Goal: Check status: Check status

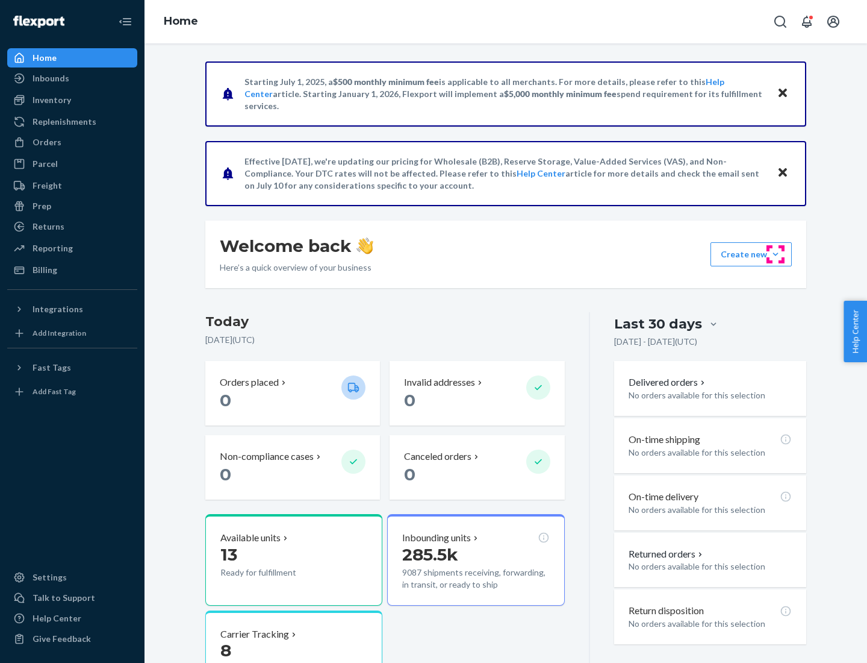
click at [776, 254] on button "Create new Create new inbound Create new order Create new product" at bounding box center [751, 254] width 81 height 24
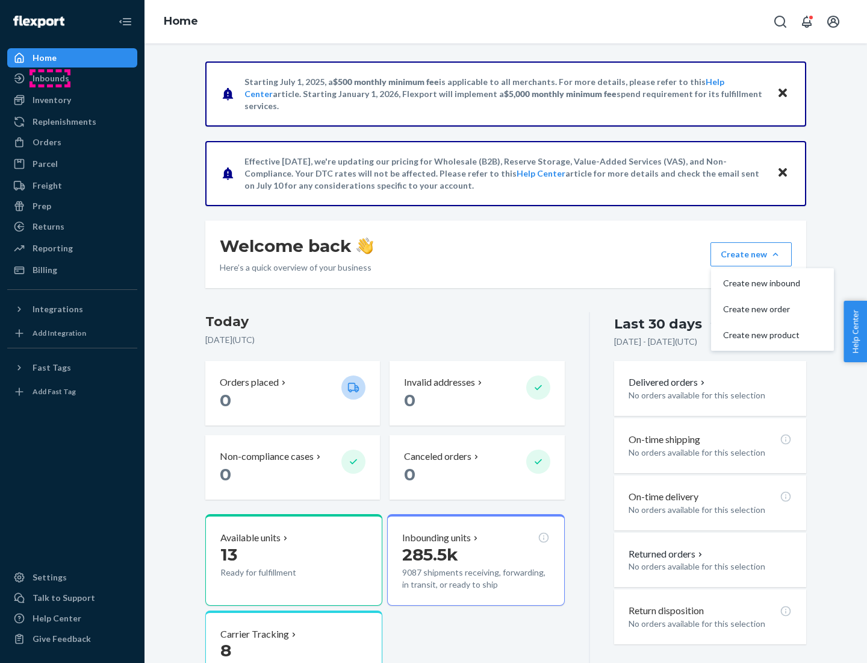
click at [50, 78] on div "Inbounds" at bounding box center [51, 78] width 37 height 12
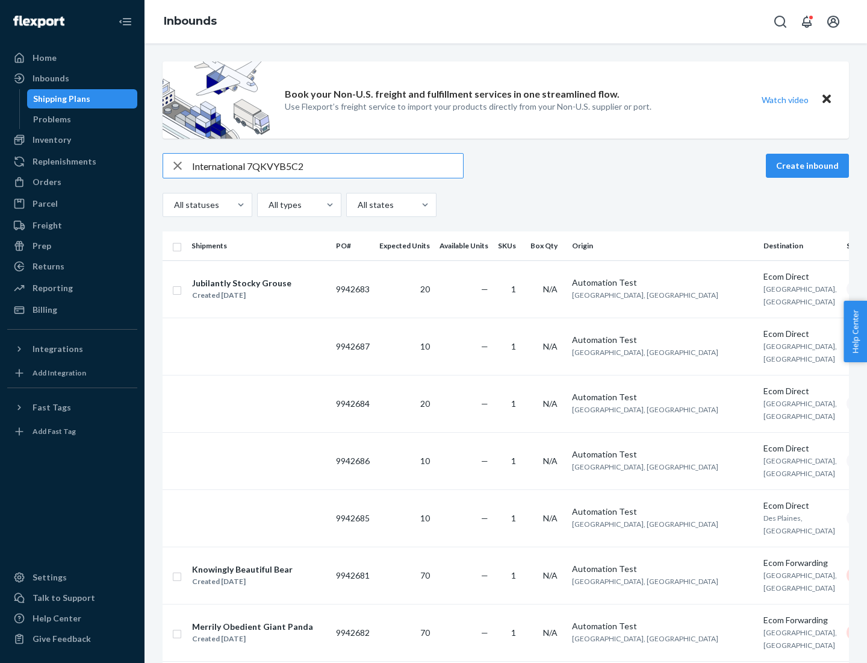
type input "International 7QKVYB5C29"
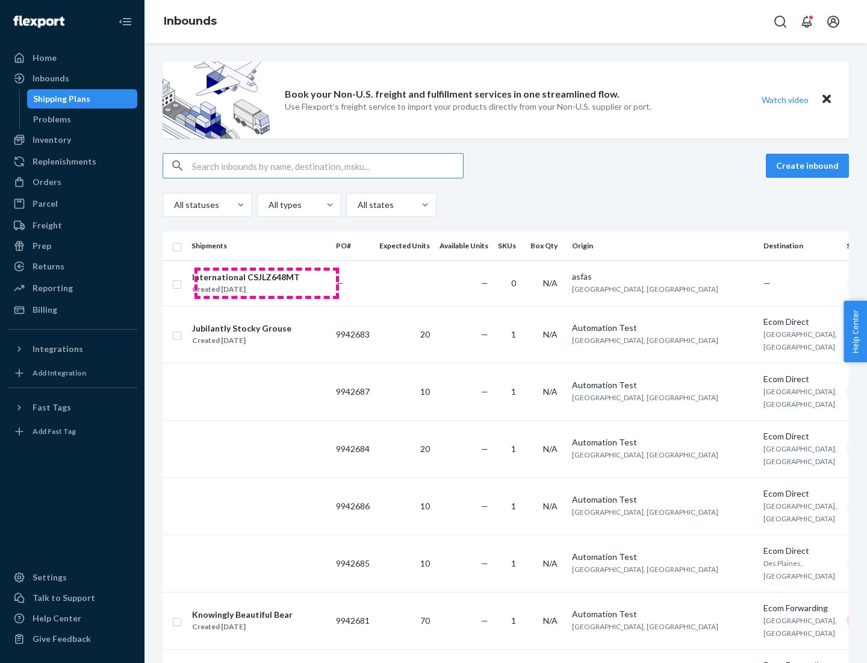
click at [267, 283] on div "Created [DATE]" at bounding box center [246, 289] width 108 height 12
